Goal: Task Accomplishment & Management: Manage account settings

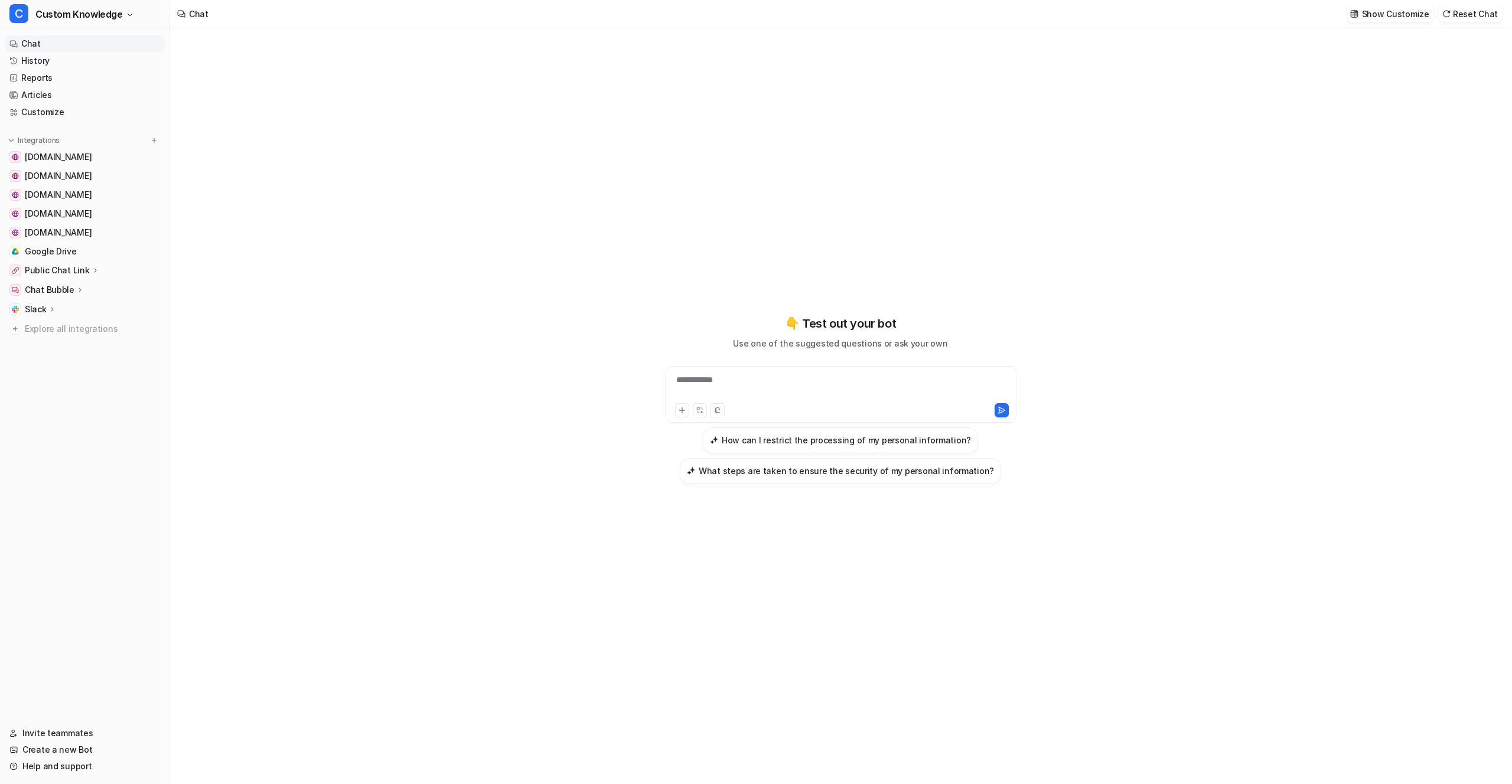
click at [80, 268] on p "Public Chat Link" at bounding box center [57, 271] width 65 height 12
click at [67, 300] on p "Configuration" at bounding box center [62, 305] width 56 height 12
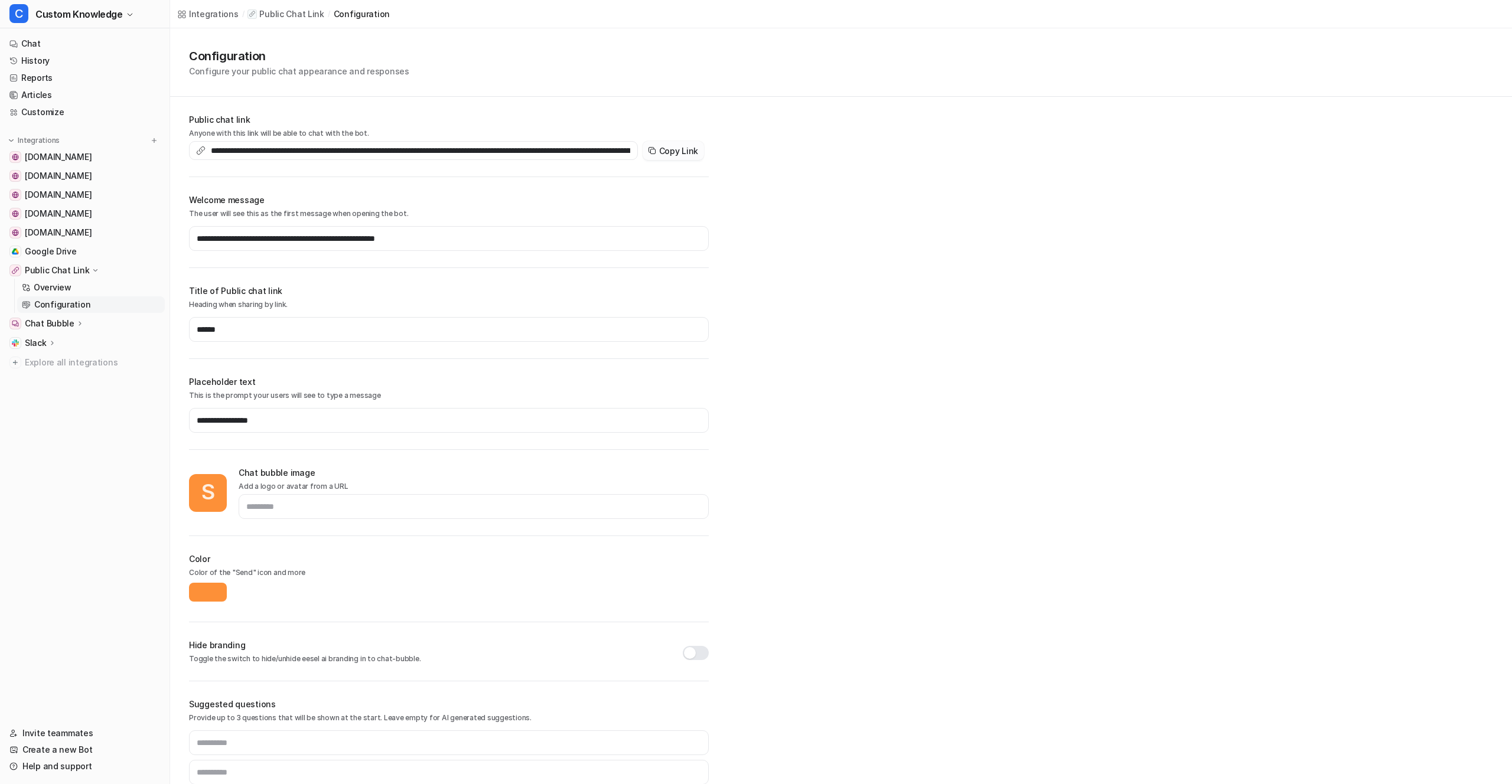
click at [681, 151] on button "Copy Link" at bounding box center [673, 150] width 61 height 19
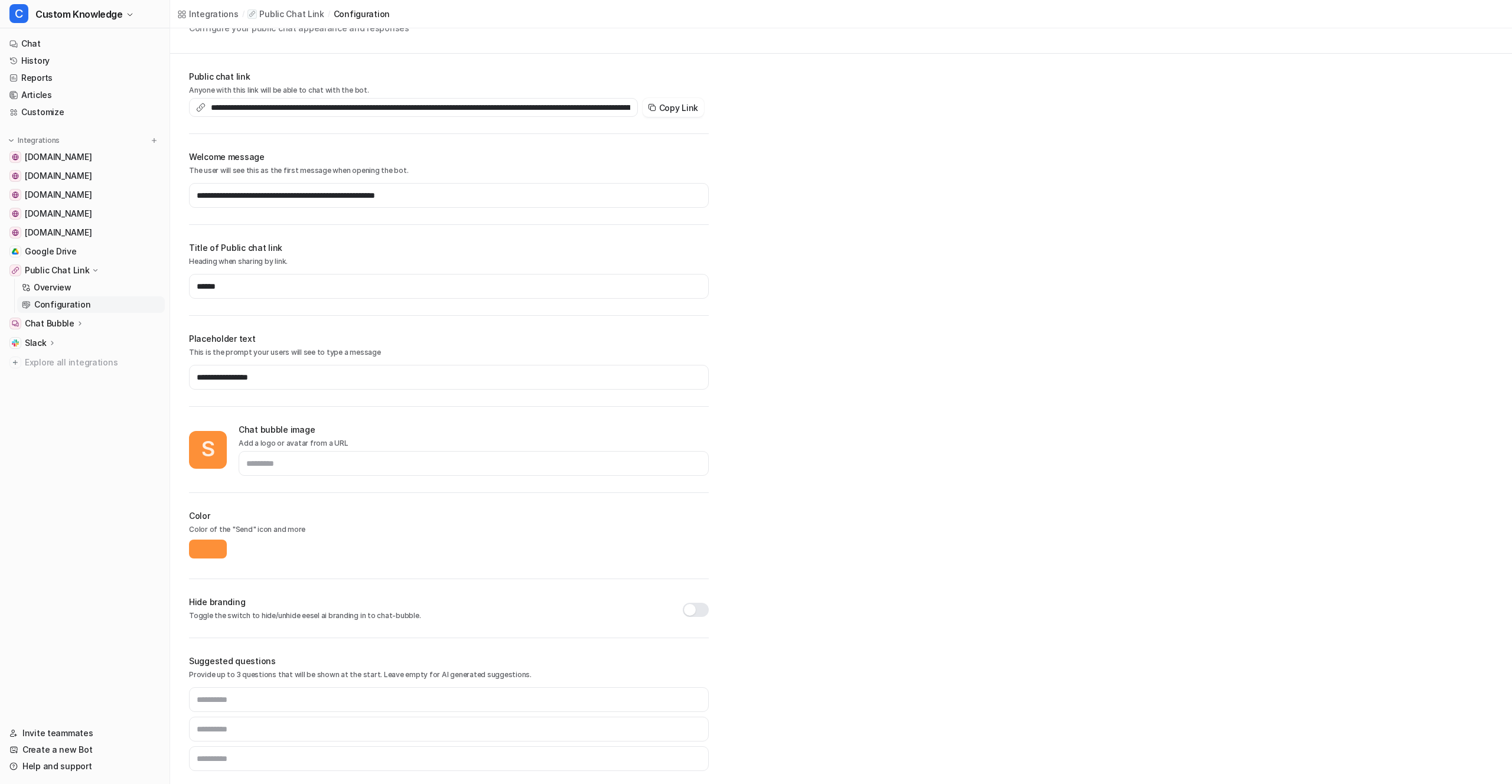
scroll to position [52, 0]
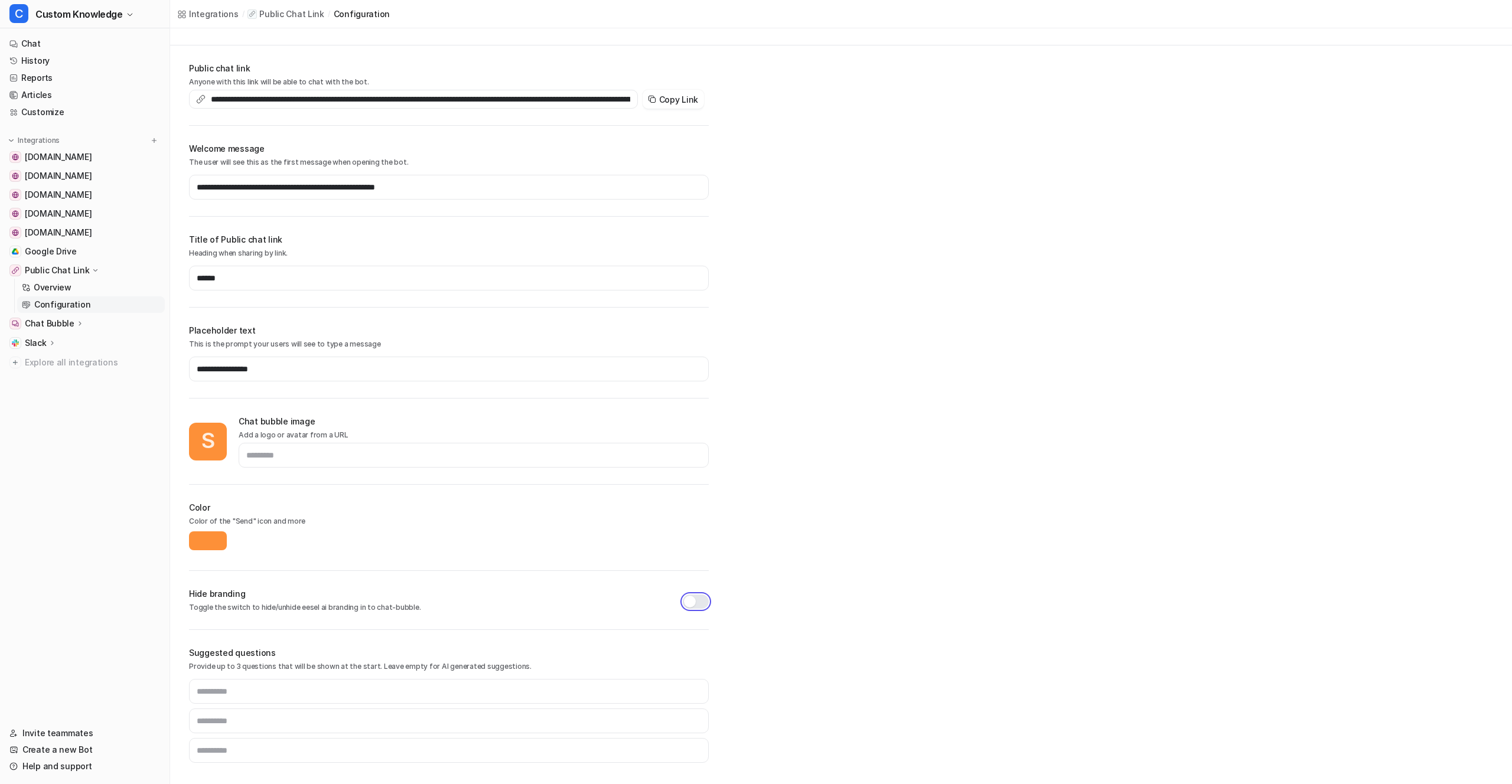
click at [701, 606] on button "button" at bounding box center [696, 602] width 26 height 14
click at [53, 287] on p "Overview" at bounding box center [52, 287] width 38 height 12
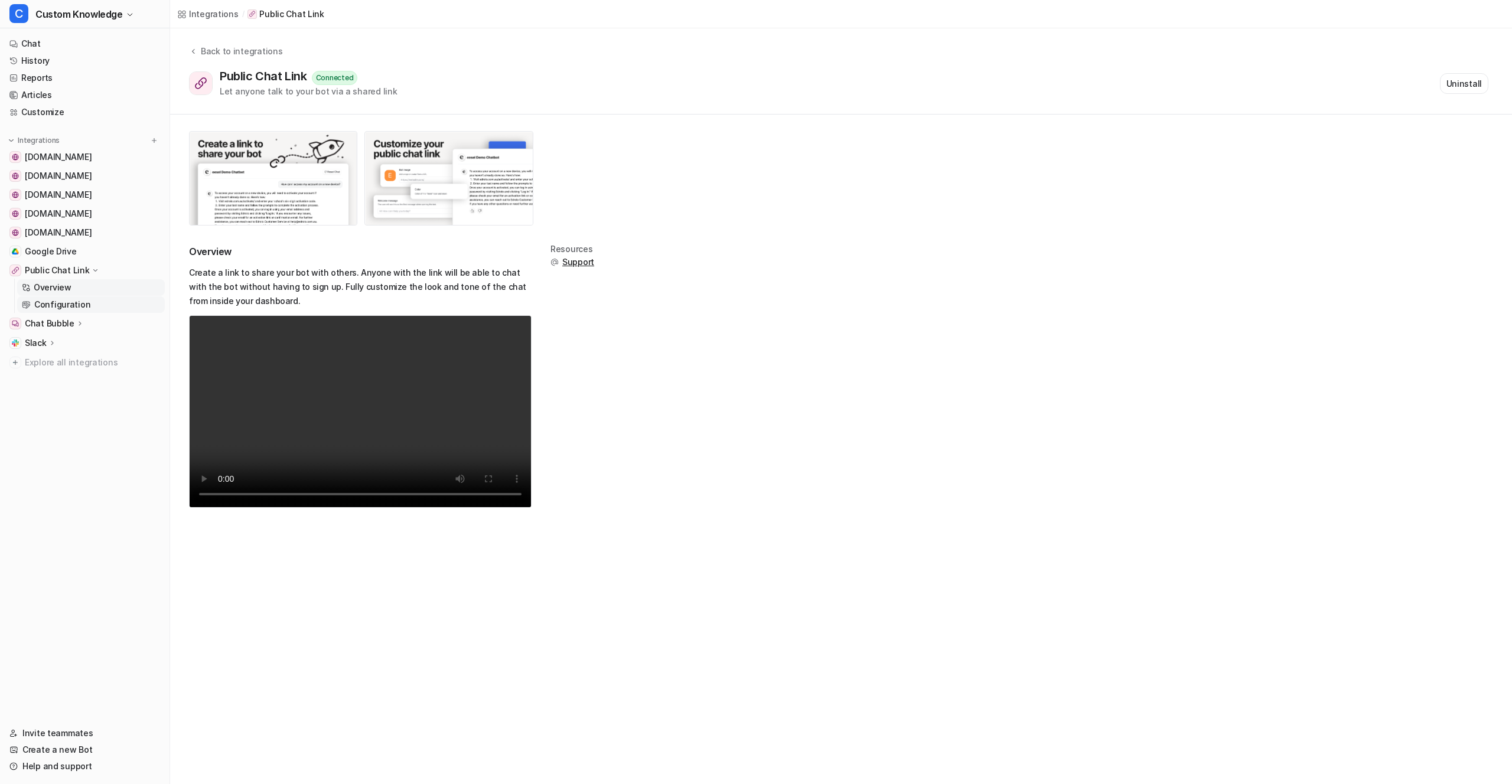
click at [55, 303] on p "Configuration" at bounding box center [62, 305] width 56 height 12
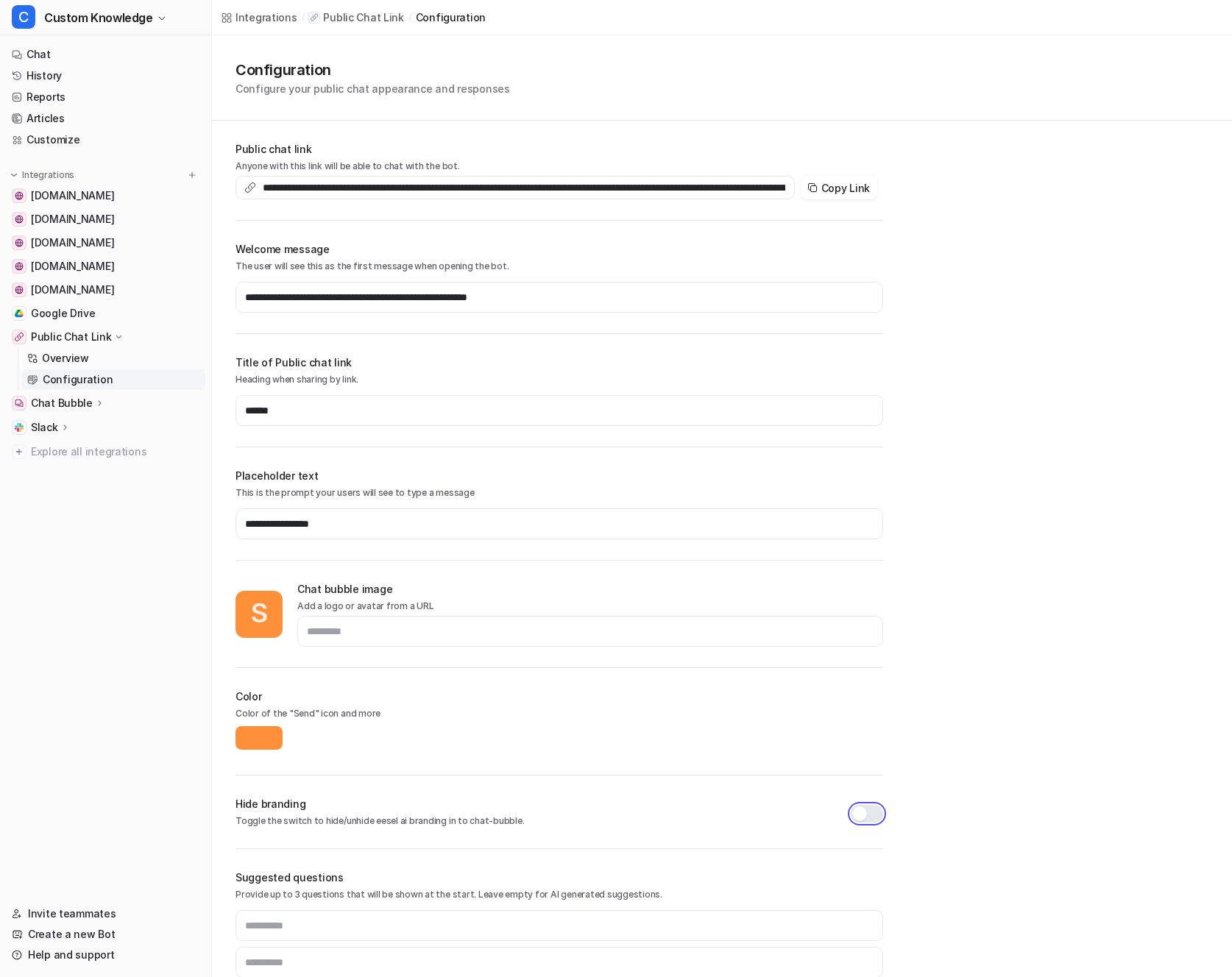
click at [869, 820] on button "button" at bounding box center [867, 814] width 32 height 18
click at [67, 404] on p "Chat Bubble" at bounding box center [61, 403] width 62 height 14
click at [77, 448] on p "Configuration" at bounding box center [77, 446] width 70 height 14
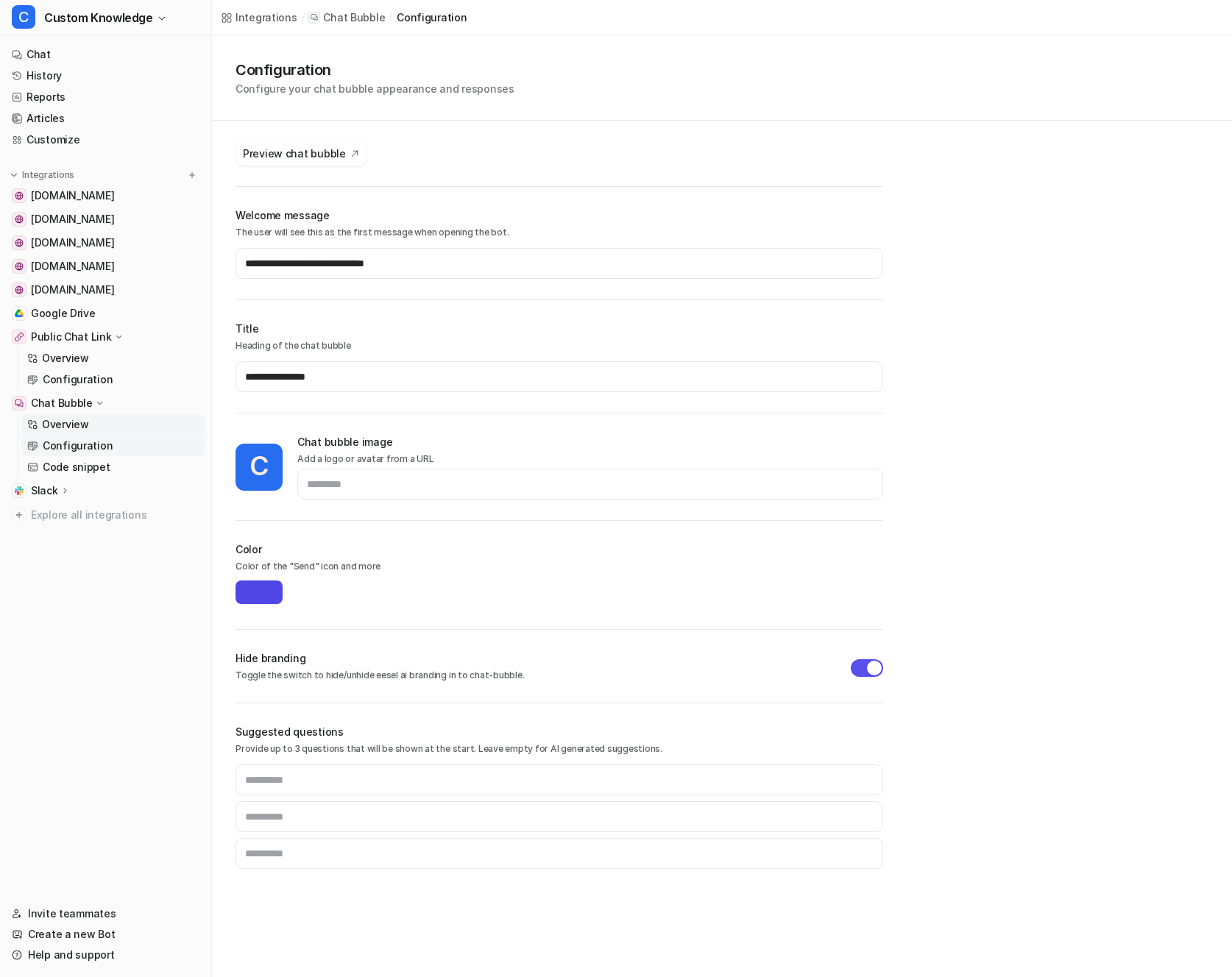
click at [70, 425] on p "Overview" at bounding box center [65, 425] width 47 height 14
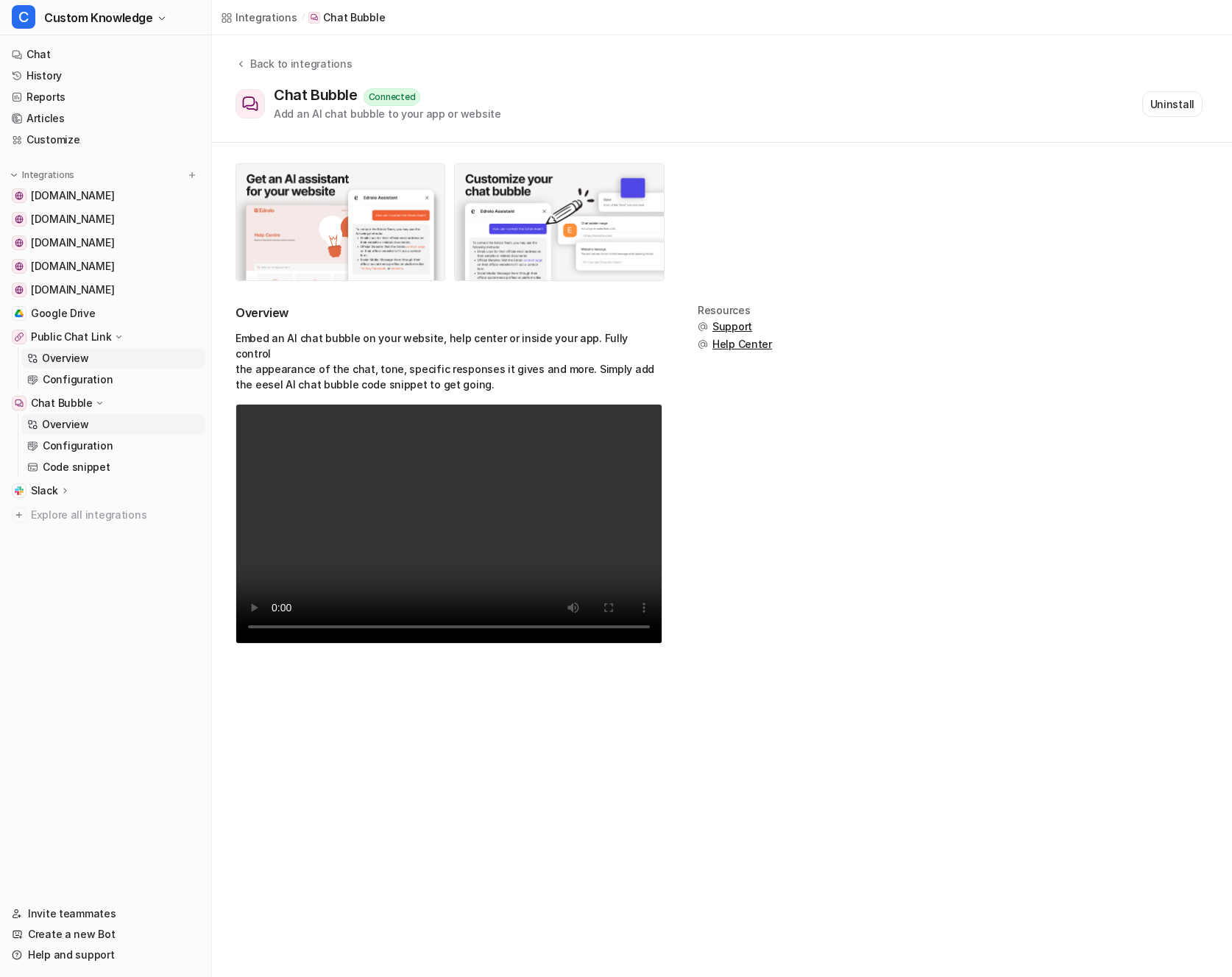
click at [75, 357] on p "Overview" at bounding box center [65, 358] width 47 height 14
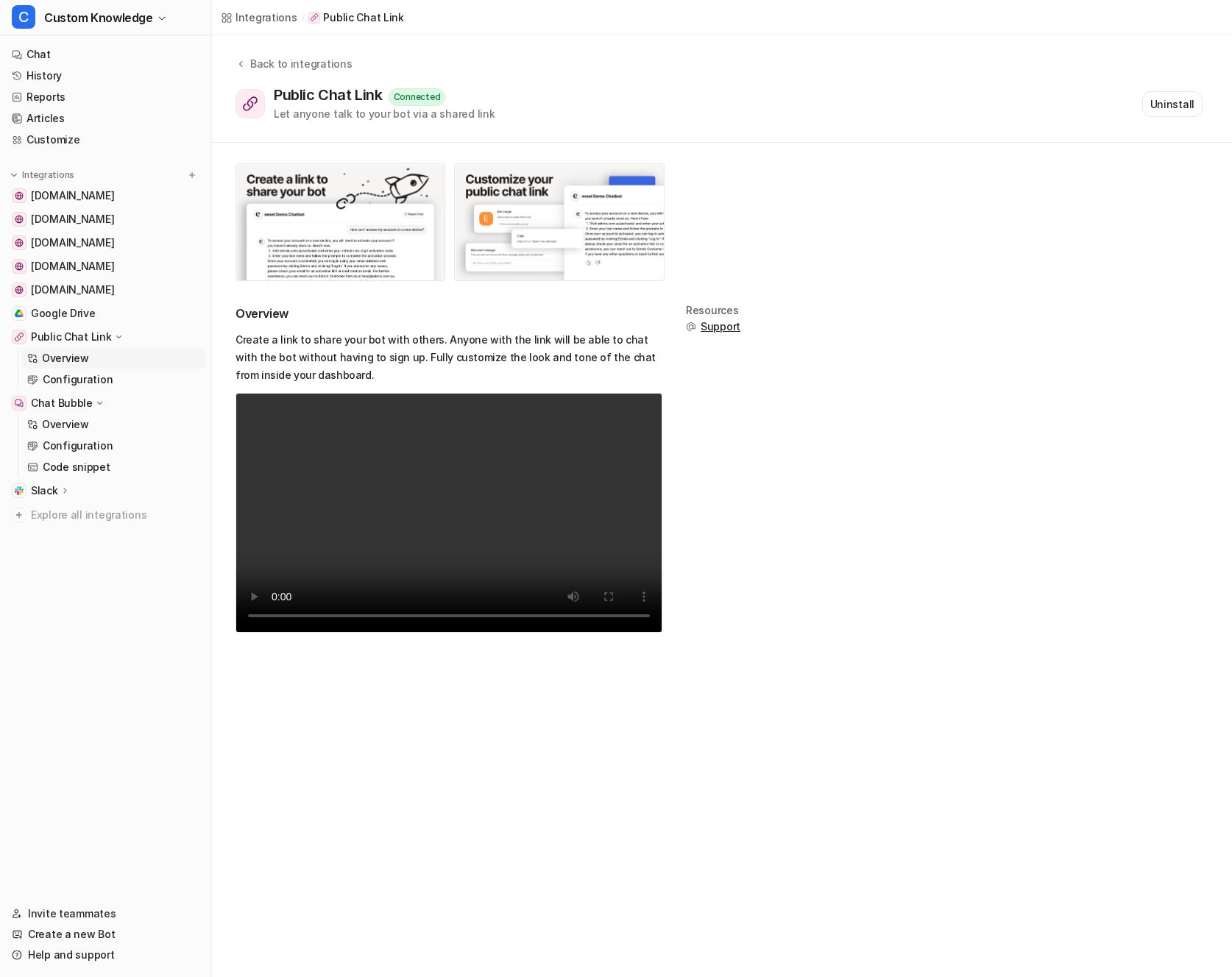
click at [82, 339] on p "Public Chat Link" at bounding box center [71, 337] width 81 height 14
click at [75, 338] on p "Public Chat Link" at bounding box center [71, 337] width 81 height 14
click at [73, 378] on p "Configuration" at bounding box center [77, 380] width 70 height 14
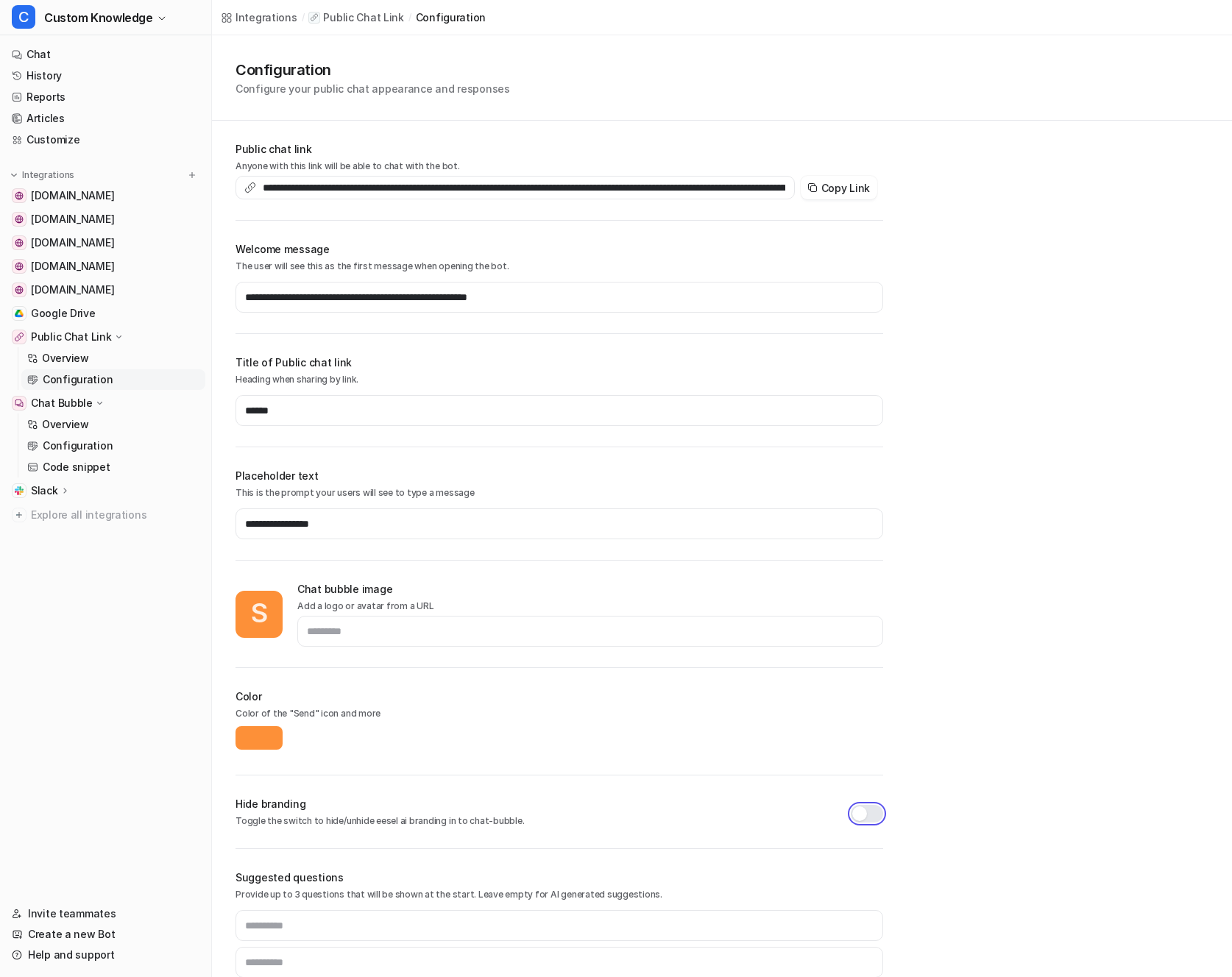
click at [869, 816] on button "button" at bounding box center [867, 814] width 32 height 18
click at [138, 632] on nav "Chat History Reports Articles Customize Integrations blog.teamassurance.com tea…" at bounding box center [105, 465] width 211 height 853
click at [842, 189] on button "Copy Link" at bounding box center [838, 187] width 76 height 23
click at [838, 188] on button "Copy Link" at bounding box center [838, 187] width 76 height 23
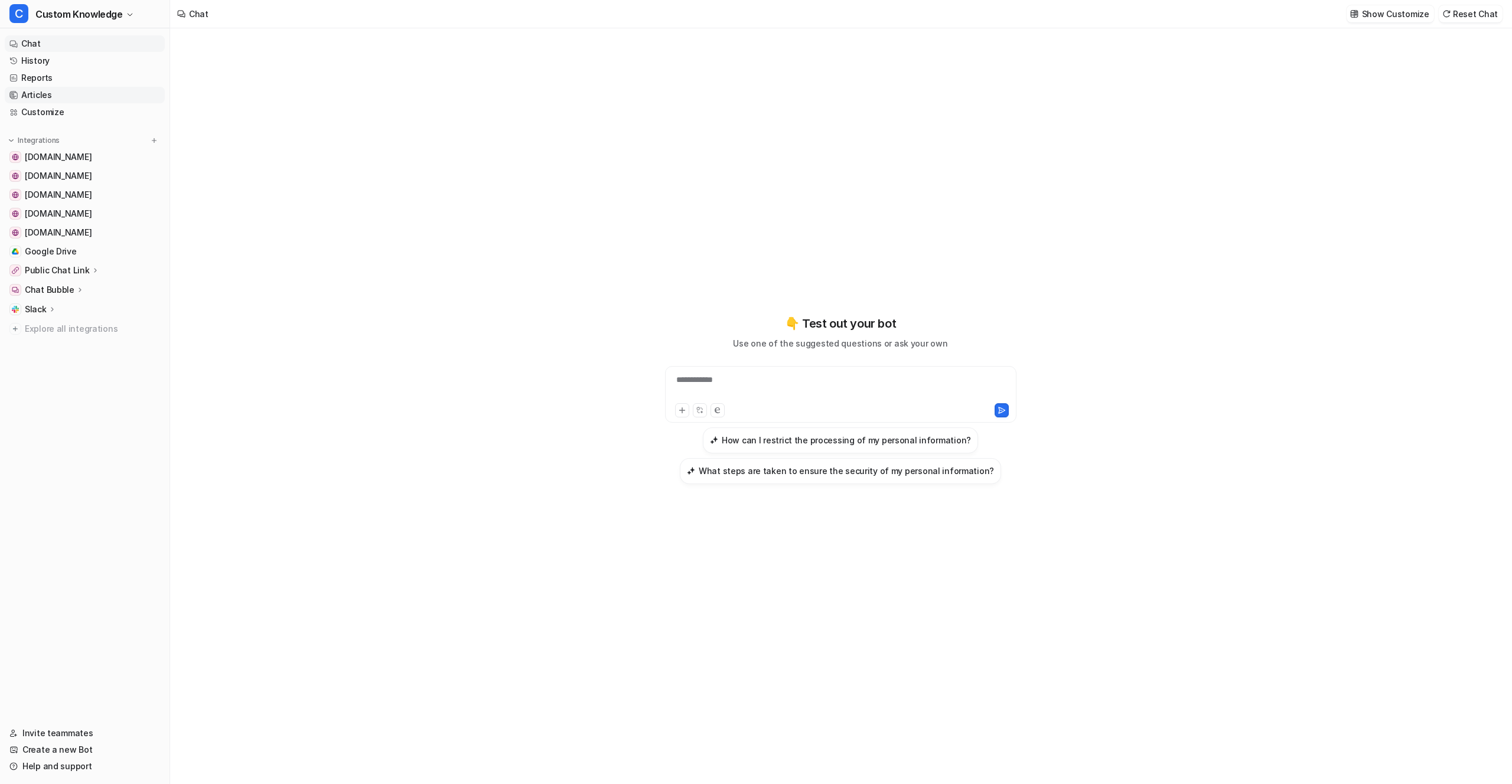
click at [105, 88] on link "Articles" at bounding box center [84, 95] width 160 height 17
